Goal: Task Accomplishment & Management: Complete application form

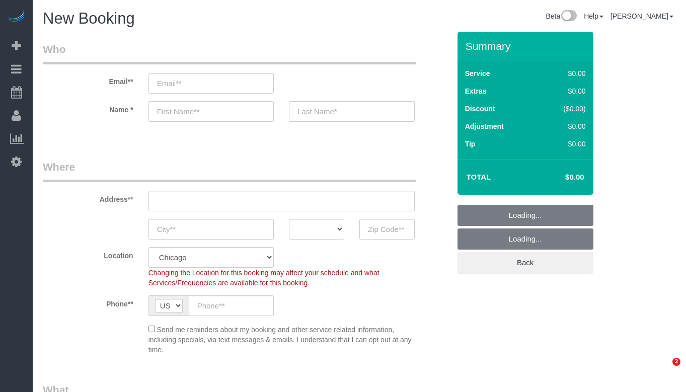
select select "512"
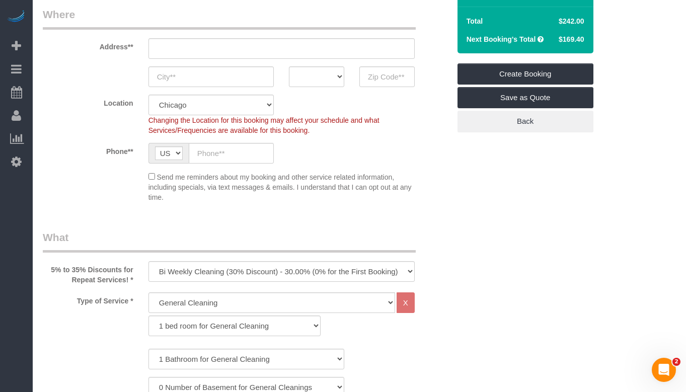
scroll to position [201, 0]
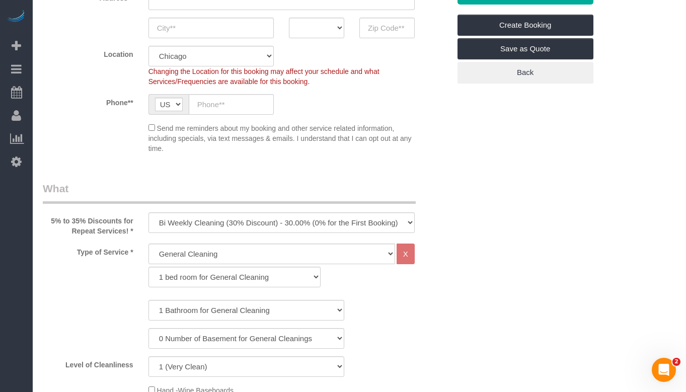
drag, startPoint x: 28, startPoint y: 90, endPoint x: 74, endPoint y: 74, distance: 48.9
click at [74, 74] on div "Location [GEOGRAPHIC_DATA] [GEOGRAPHIC_DATA] Skokie Northwest Western Changing …" at bounding box center [246, 66] width 422 height 41
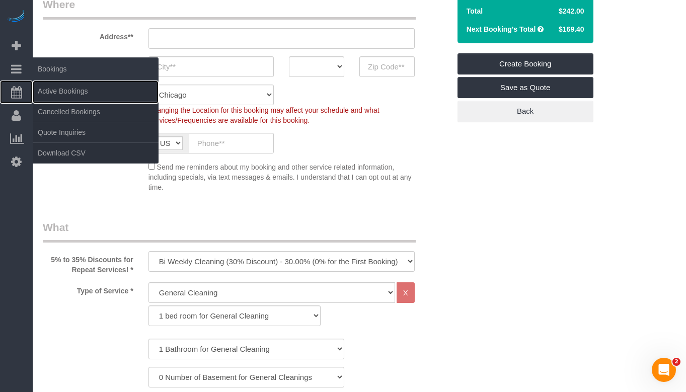
scroll to position [151, 0]
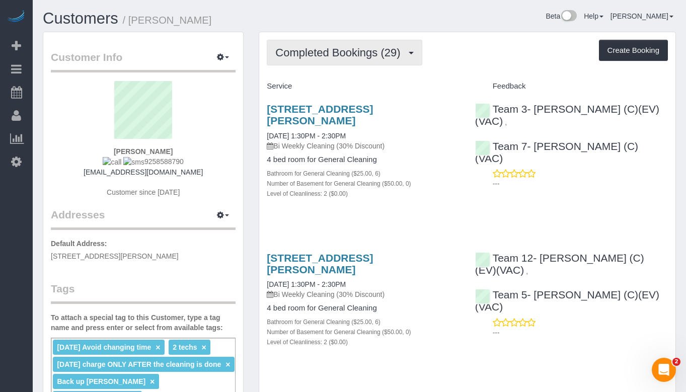
click at [361, 50] on span "Completed Bookings (29)" at bounding box center [340, 52] width 130 height 13
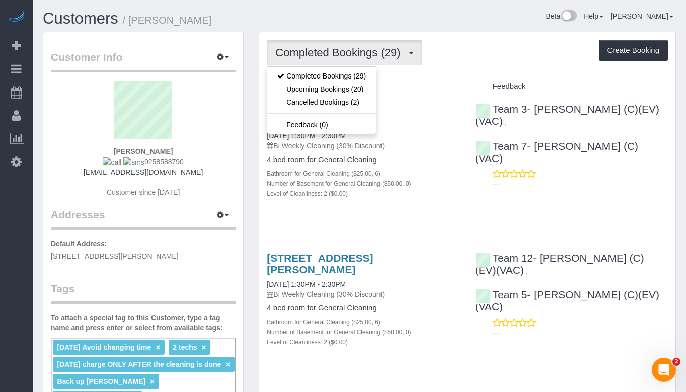
click at [361, 50] on span "Completed Bookings (29)" at bounding box center [340, 52] width 130 height 13
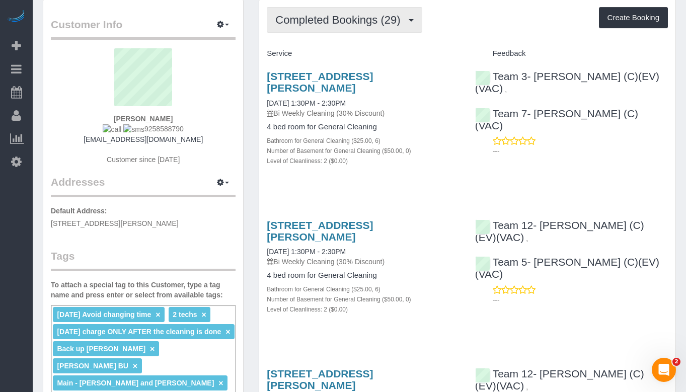
scroll to position [50, 0]
